Goal: Use online tool/utility: Utilize a website feature to perform a specific function

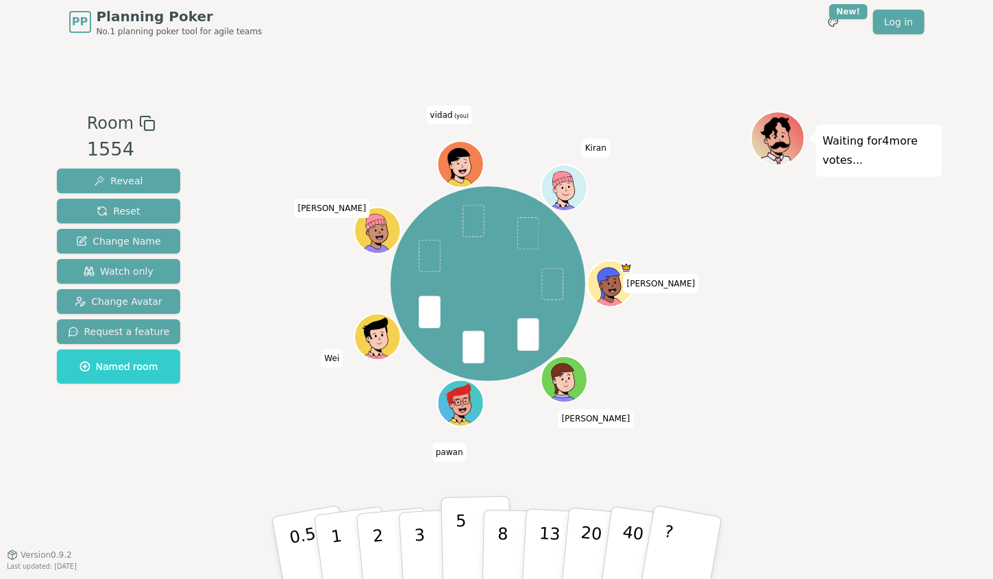
click at [458, 555] on p "5" at bounding box center [461, 548] width 12 height 74
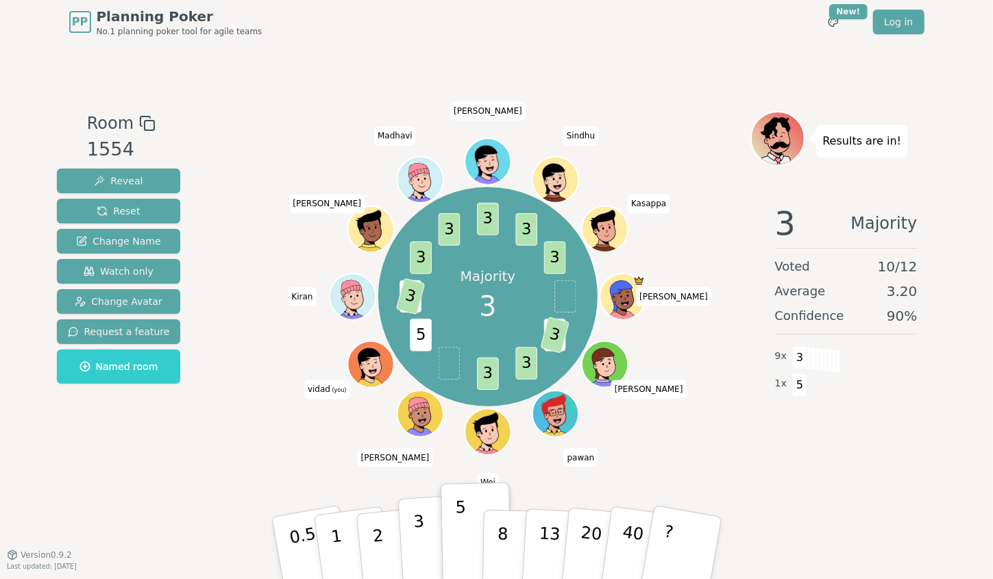
click at [404, 548] on button "3" at bounding box center [434, 548] width 75 height 107
